Goal: Navigation & Orientation: Find specific page/section

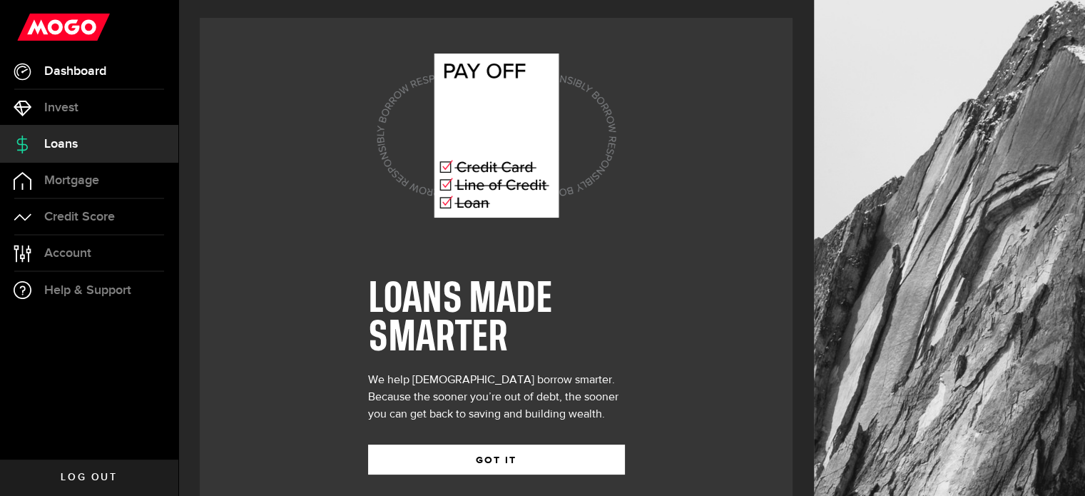
click at [73, 69] on span "Dashboard" at bounding box center [75, 71] width 62 height 13
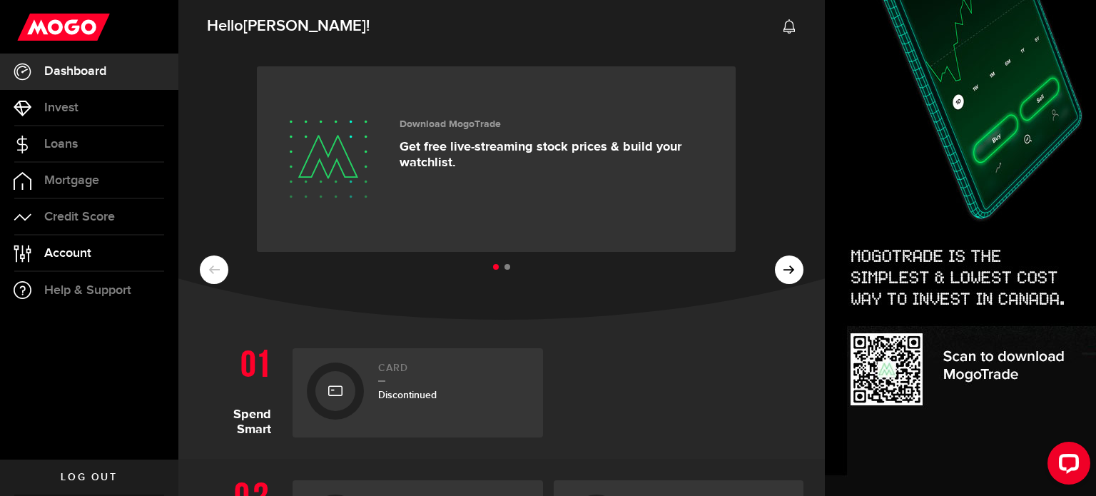
click at [73, 247] on span "Account" at bounding box center [67, 253] width 47 height 13
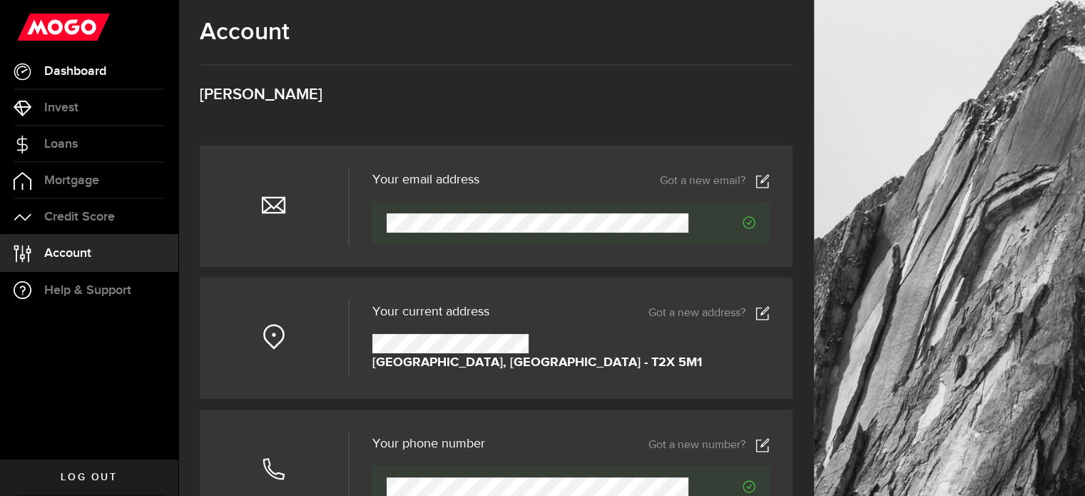
click at [74, 79] on link "Dashboard" at bounding box center [89, 72] width 178 height 36
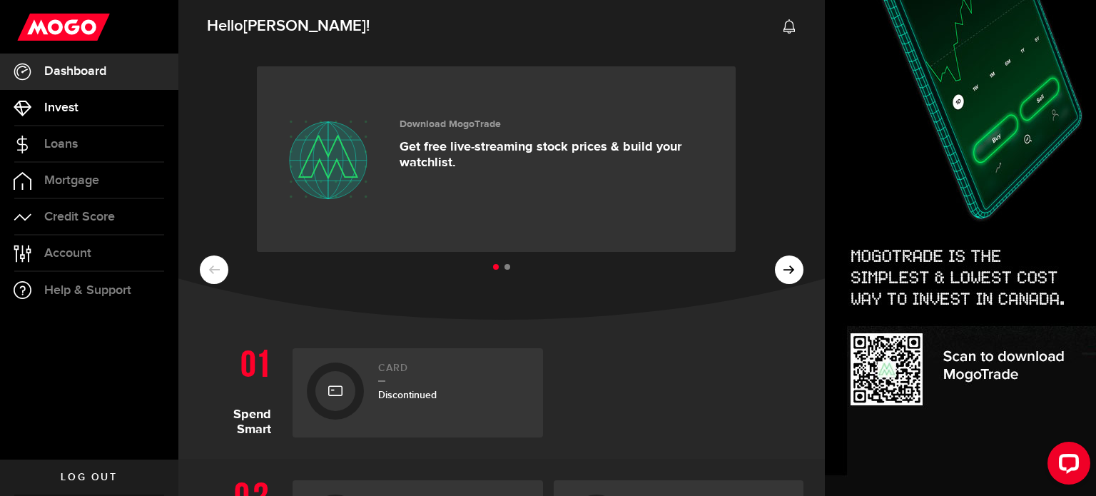
click at [71, 109] on span "Invest" at bounding box center [61, 107] width 34 height 13
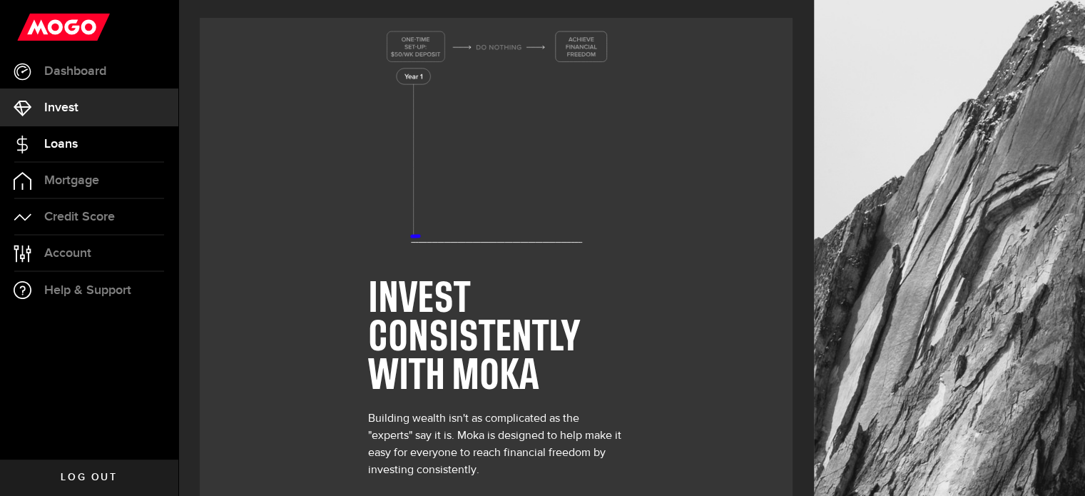
click at [58, 140] on span "Loans" at bounding box center [61, 144] width 34 height 13
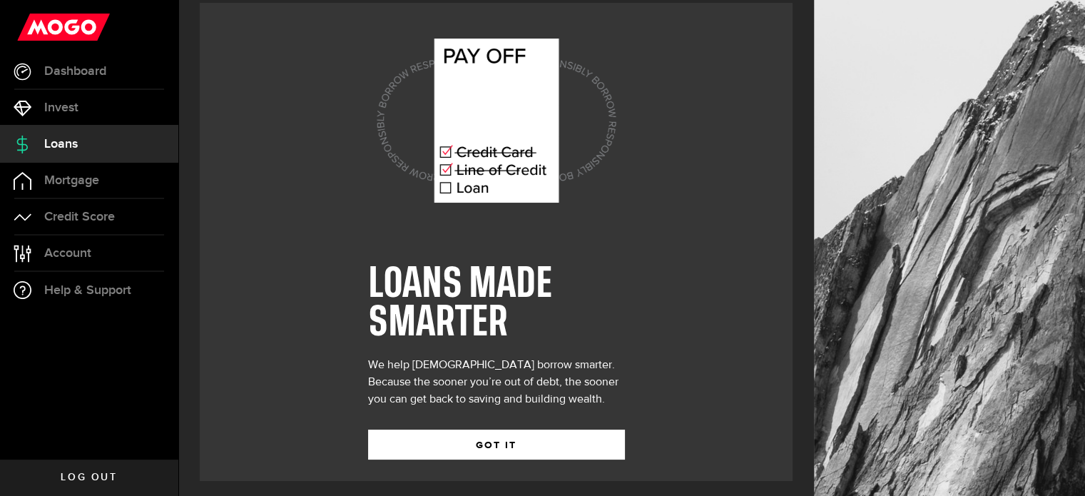
scroll to position [20, 0]
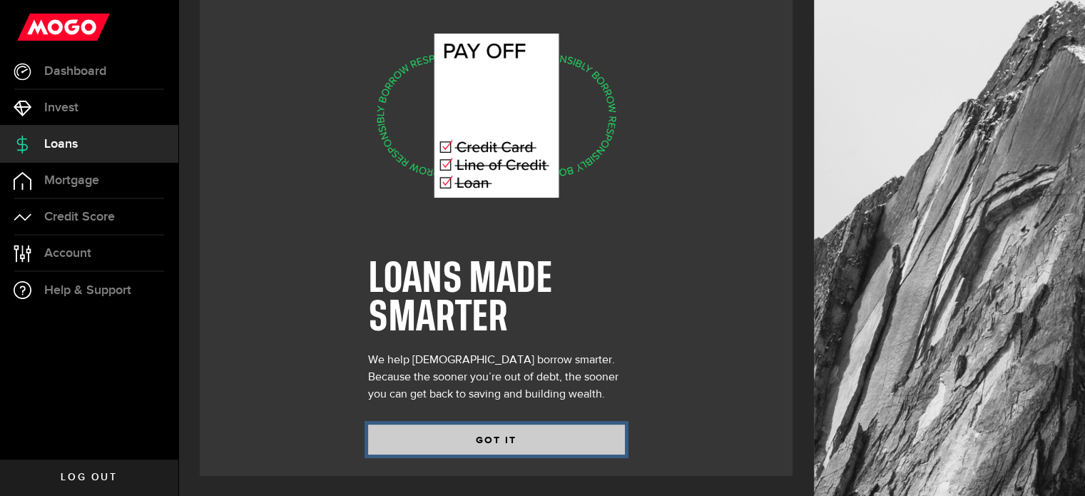
click at [522, 435] on button "GOT IT" at bounding box center [496, 440] width 257 height 30
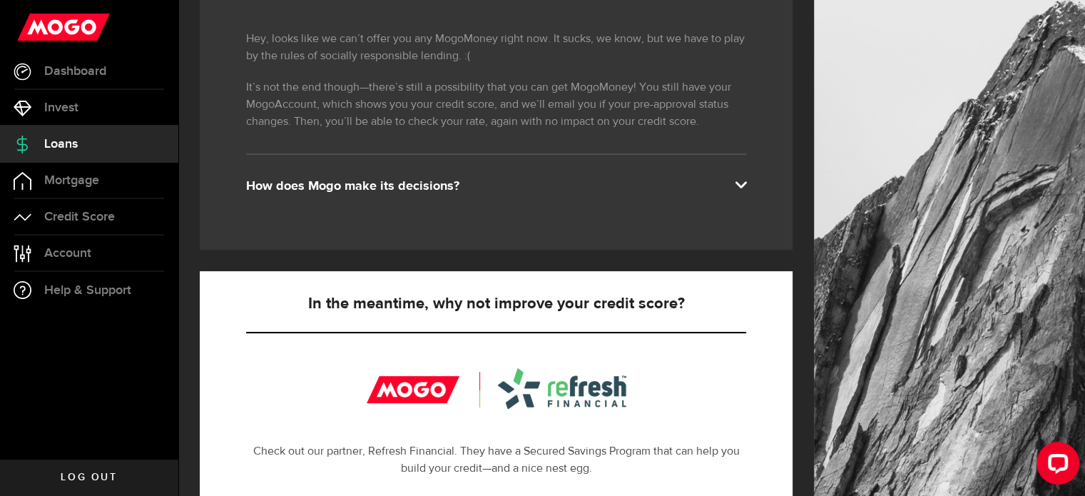
scroll to position [248, 0]
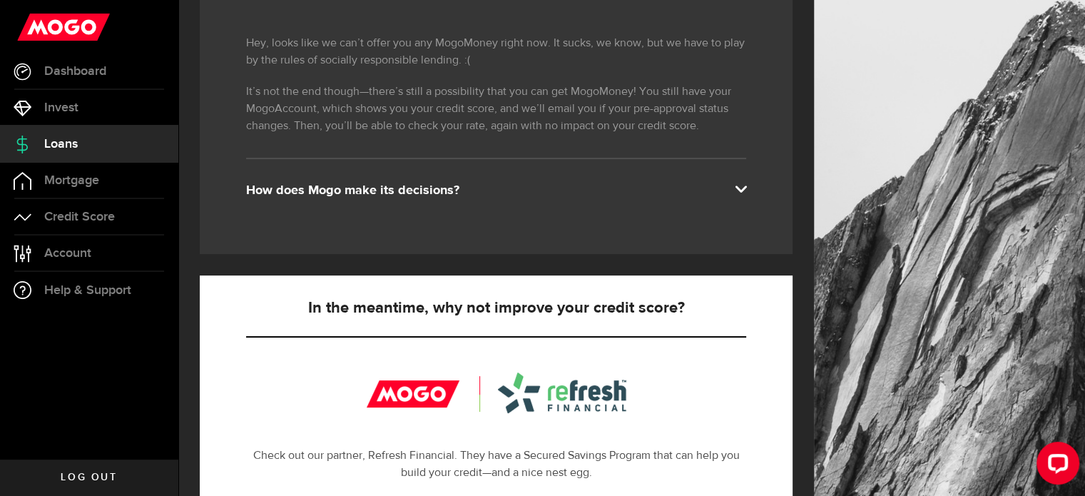
click at [746, 187] on span at bounding box center [740, 187] width 11 height 11
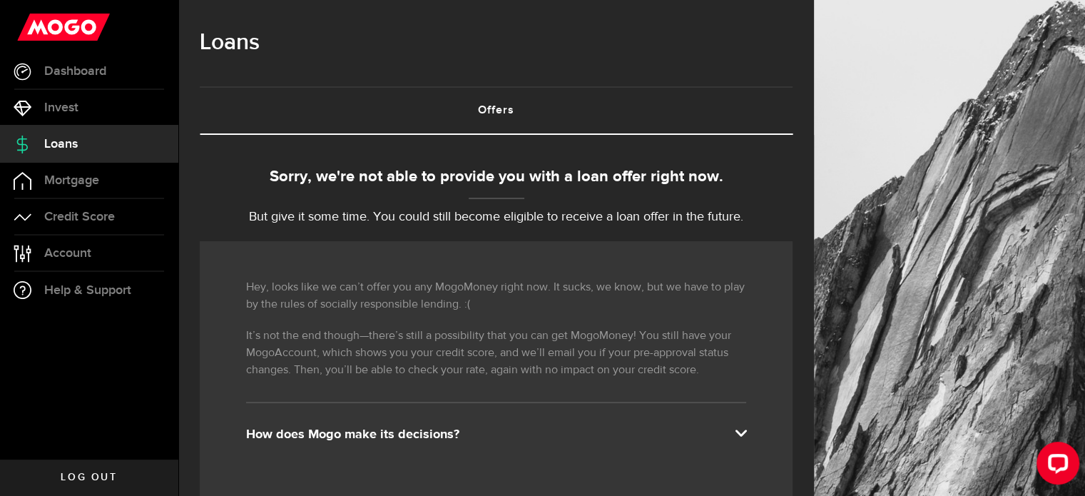
scroll to position [0, 0]
